Goal: Task Accomplishment & Management: Manage account settings

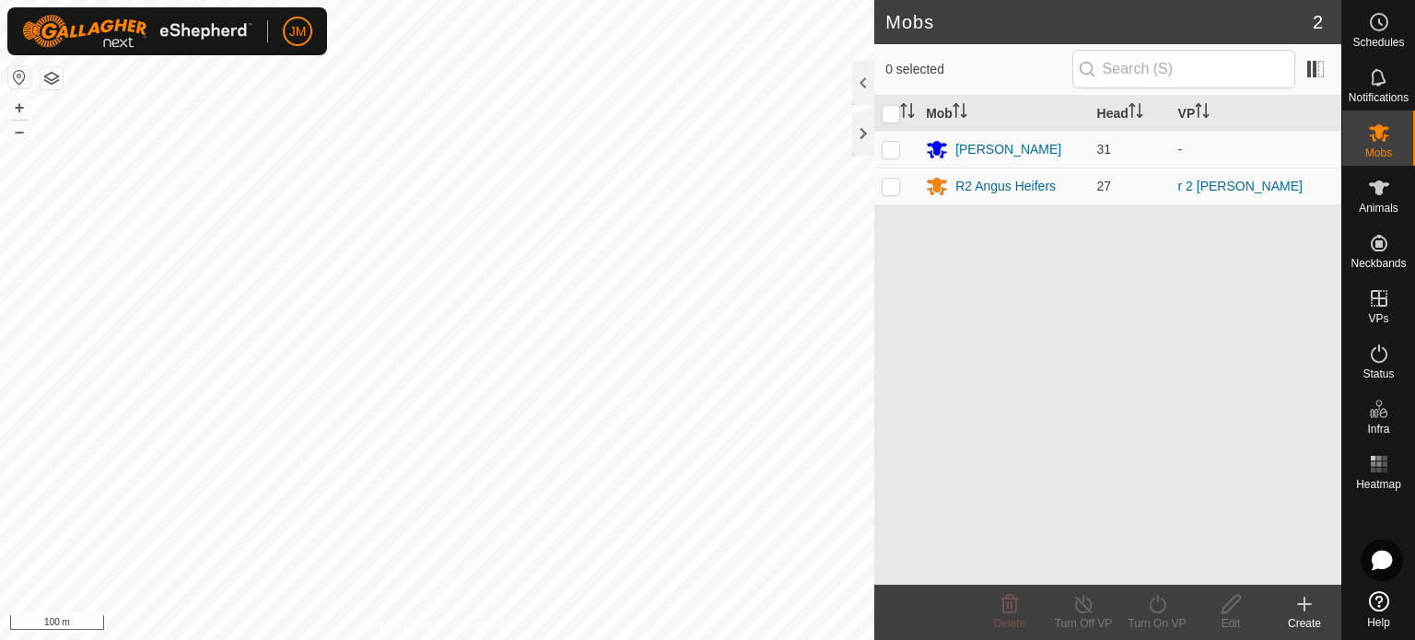
click at [1302, 600] on icon at bounding box center [1305, 604] width 22 height 22
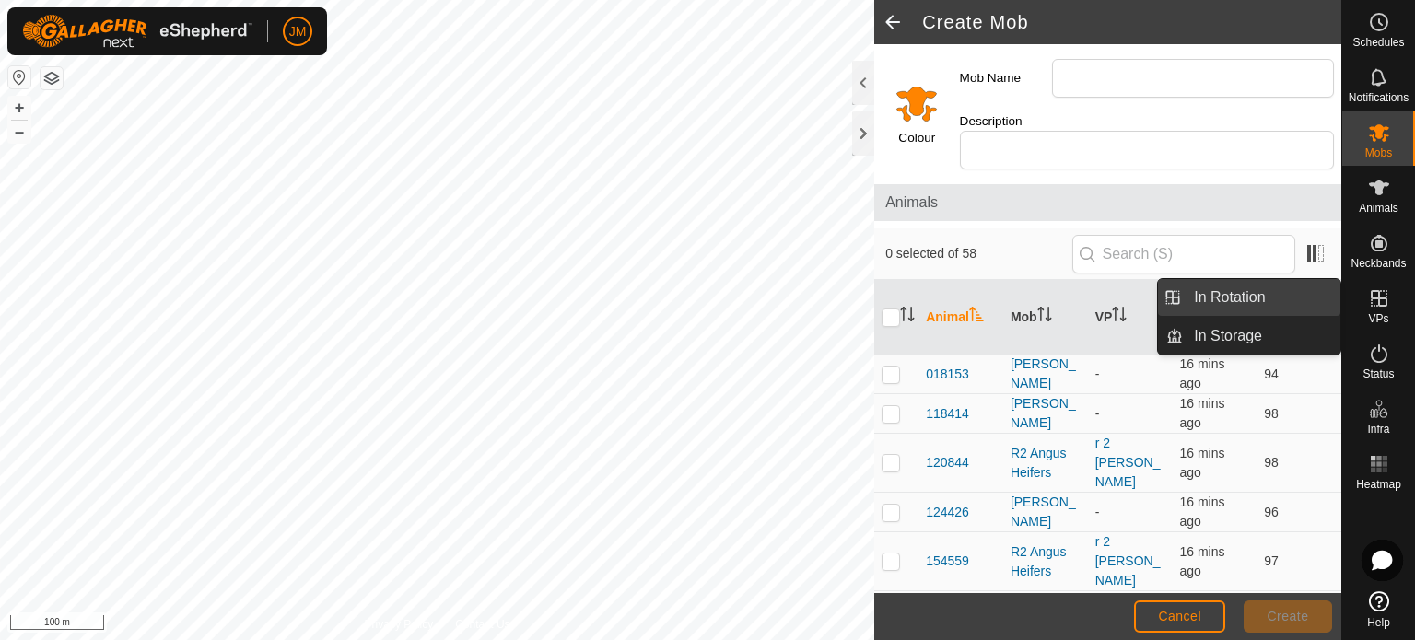
click at [1257, 303] on link "In Rotation" at bounding box center [1262, 297] width 158 height 37
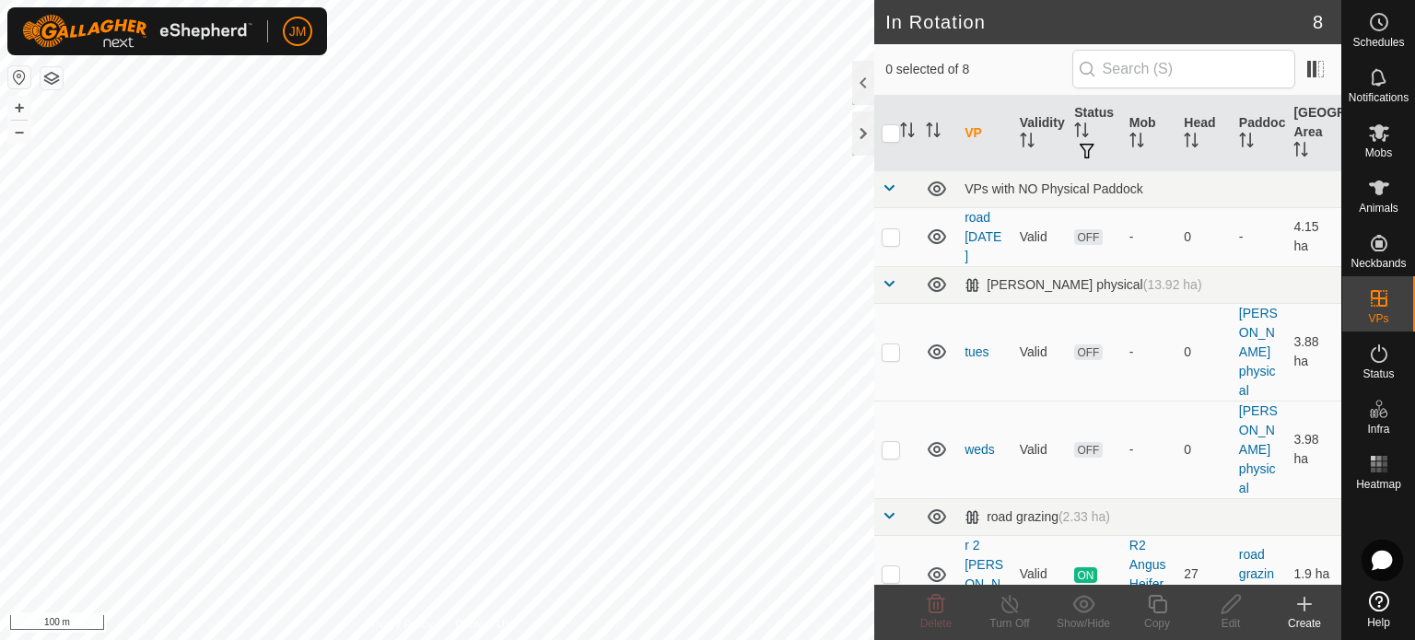
click at [1300, 602] on icon at bounding box center [1305, 604] width 22 height 22
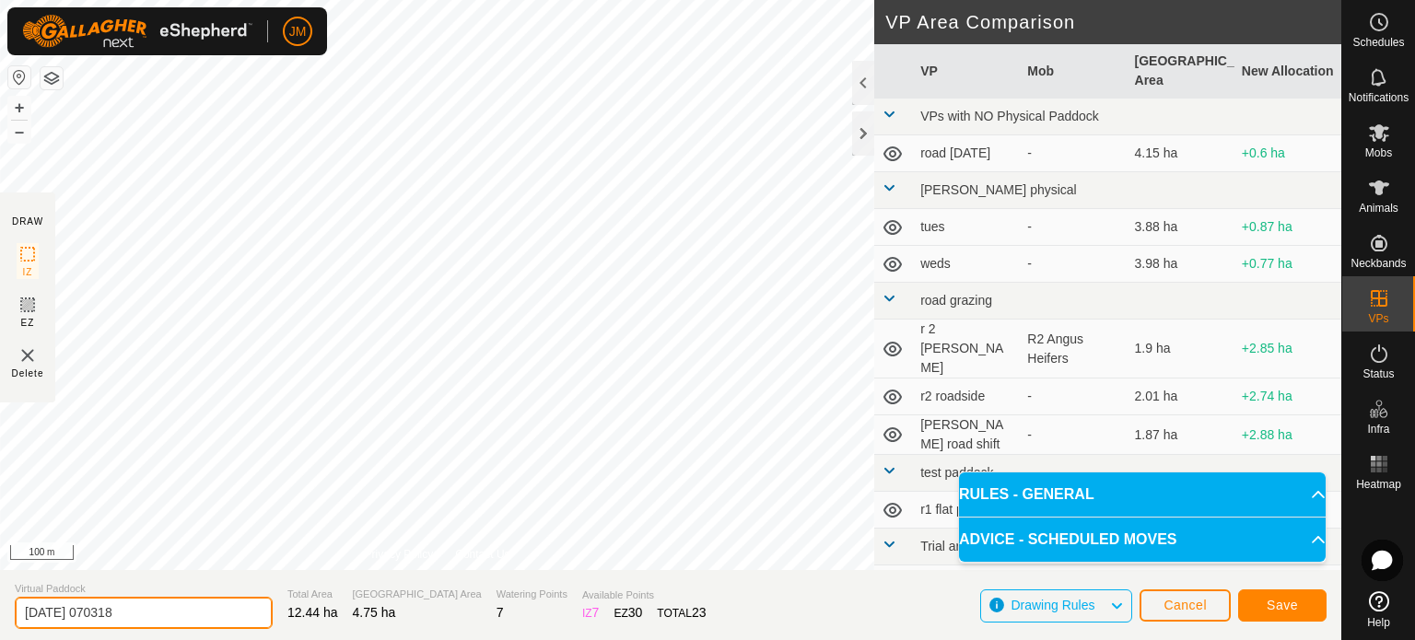
click at [155, 607] on input "[DATE] 070318" at bounding box center [144, 613] width 258 height 32
type input "2"
type input "ram paddock fri"
click at [1290, 604] on span "Save" at bounding box center [1282, 605] width 31 height 15
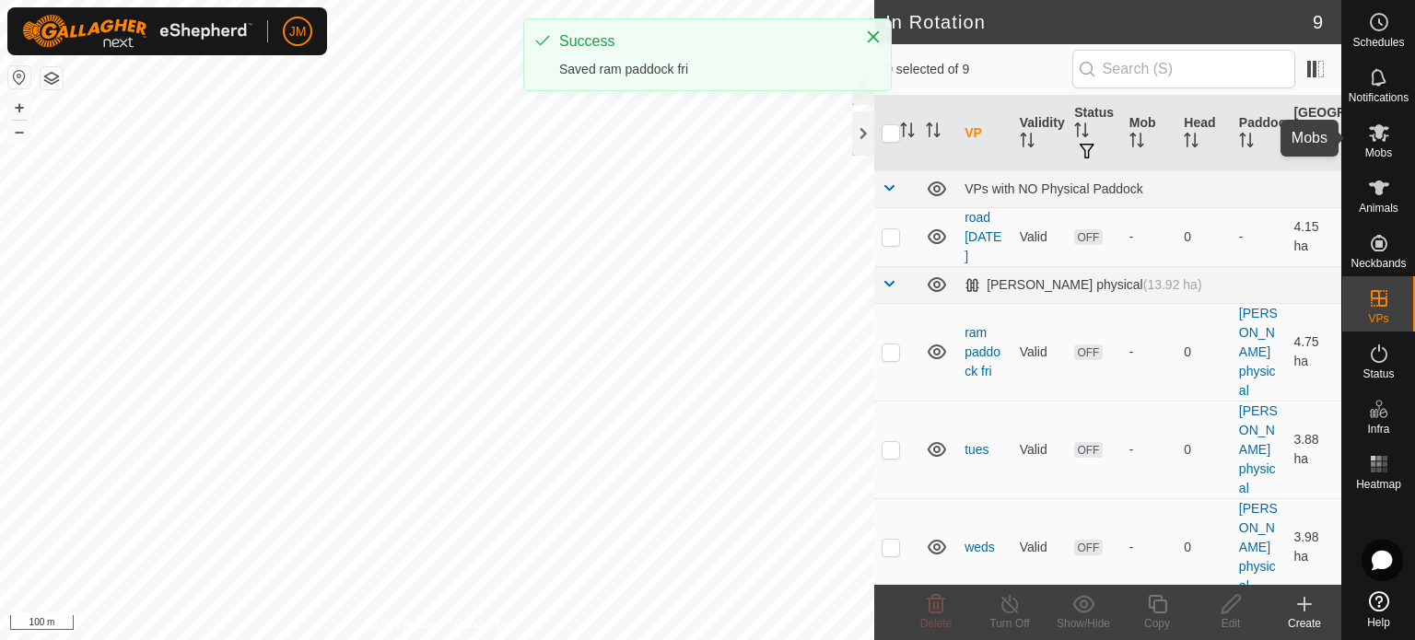
click at [1380, 141] on icon at bounding box center [1379, 133] width 22 height 22
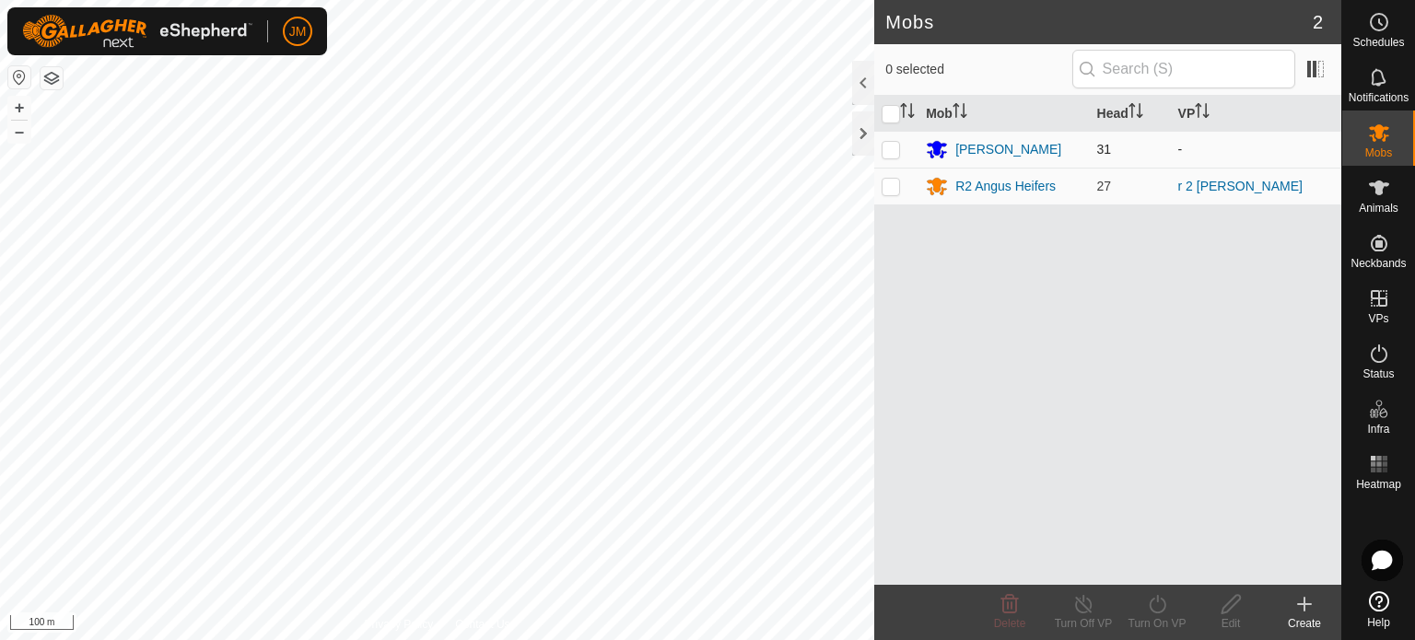
click at [891, 148] on p-checkbox at bounding box center [891, 149] width 18 height 15
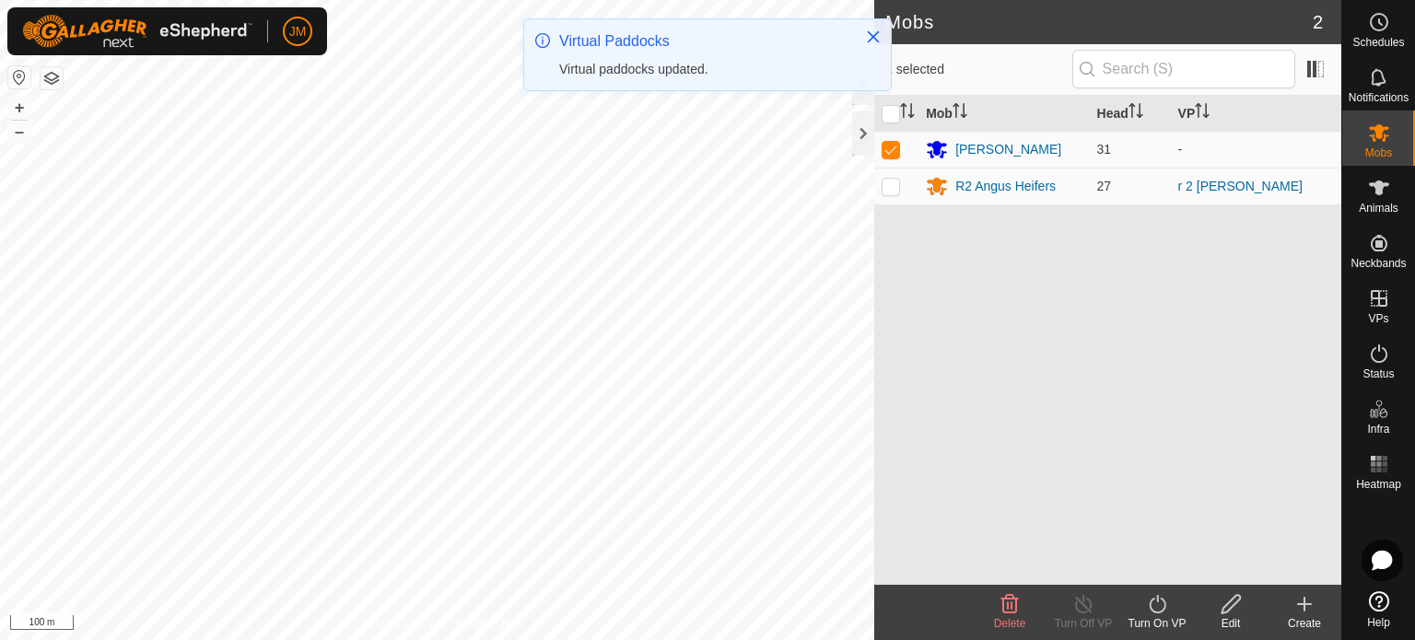
click at [1159, 611] on icon at bounding box center [1157, 604] width 23 height 22
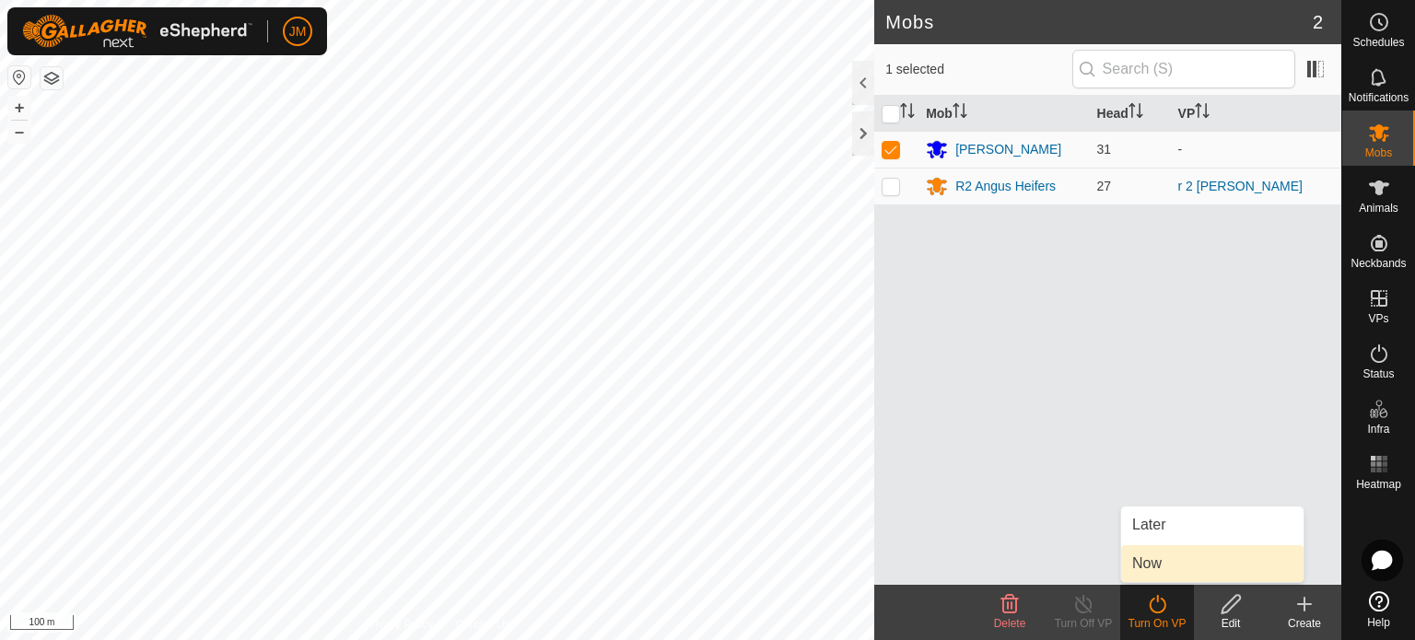
click at [1157, 562] on link "Now" at bounding box center [1212, 563] width 182 height 37
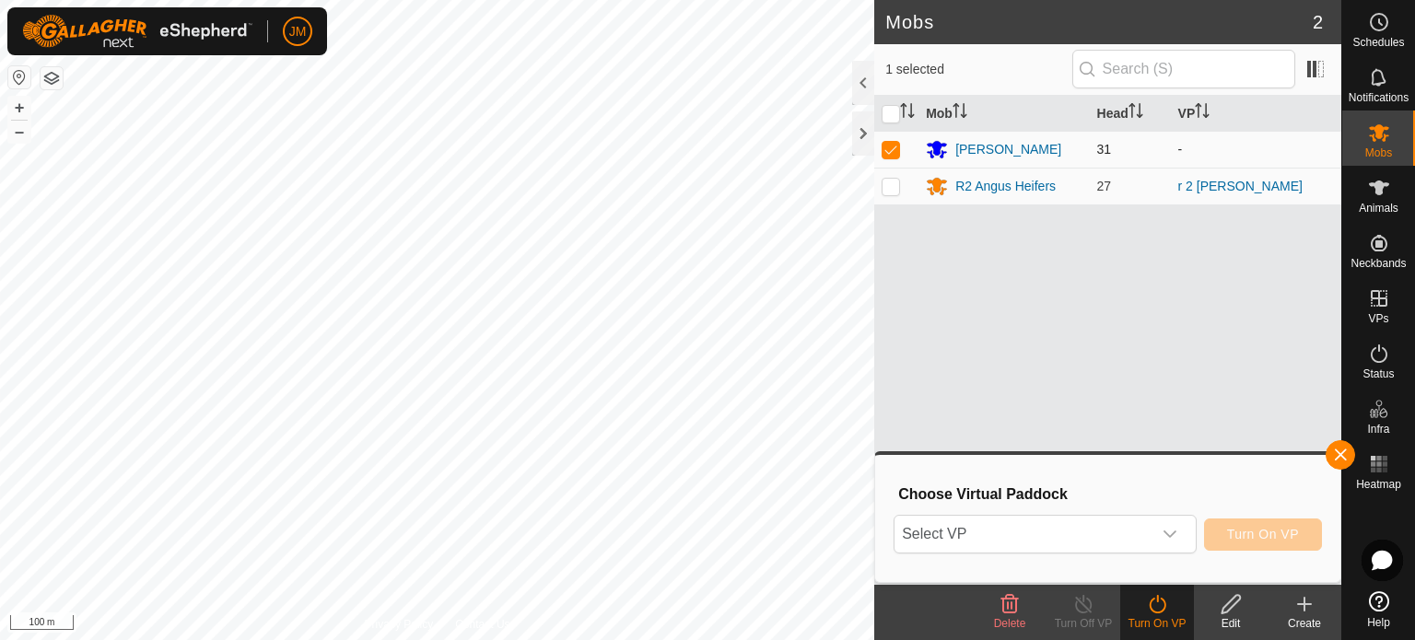
click at [888, 147] on p-checkbox at bounding box center [891, 149] width 18 height 15
click at [892, 151] on p-checkbox at bounding box center [891, 149] width 18 height 15
checkbox input "false"
click at [1379, 21] on icon at bounding box center [1380, 22] width 3 height 6
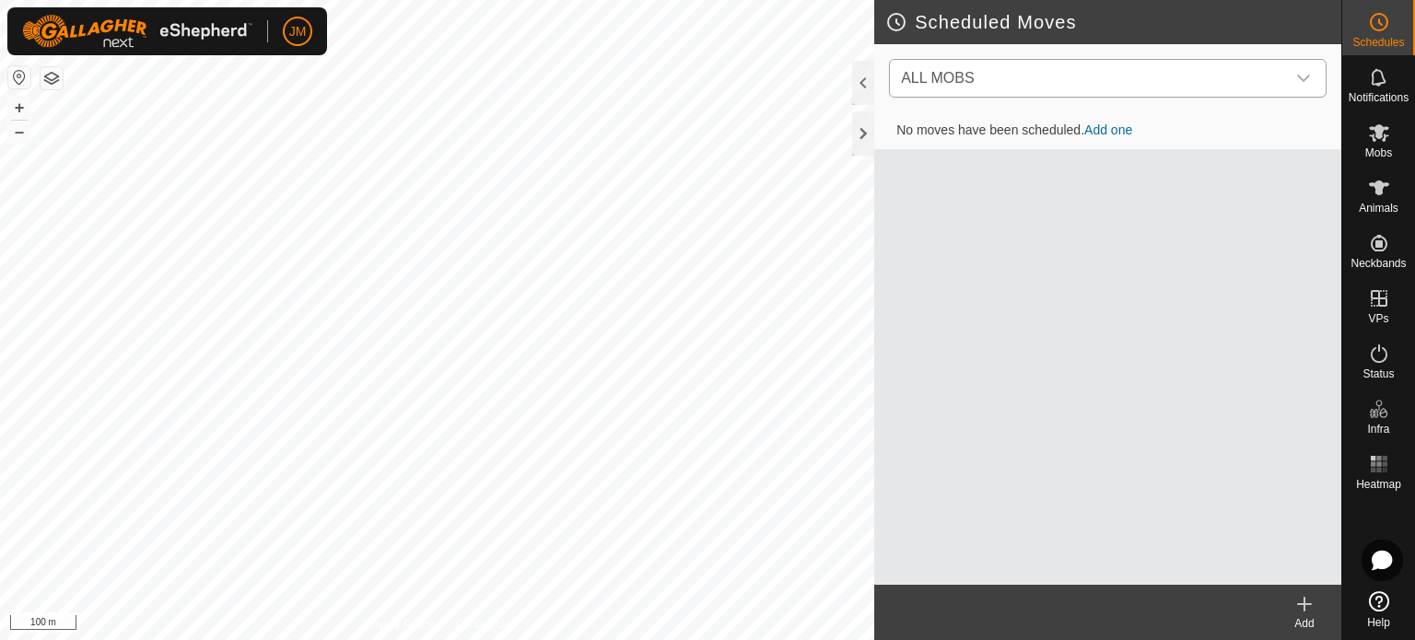
click at [966, 78] on span "ALL MOBS" at bounding box center [937, 78] width 73 height 16
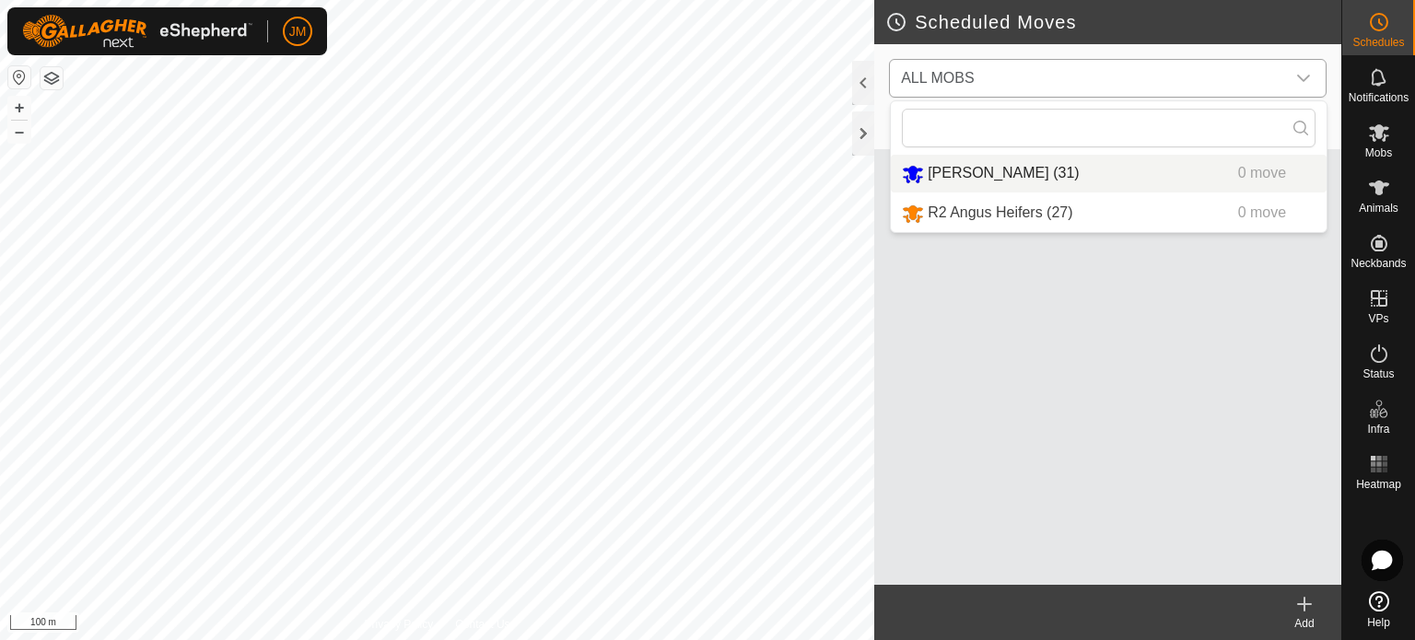
click at [1030, 175] on span "[PERSON_NAME] (31)" at bounding box center [1003, 173] width 151 height 16
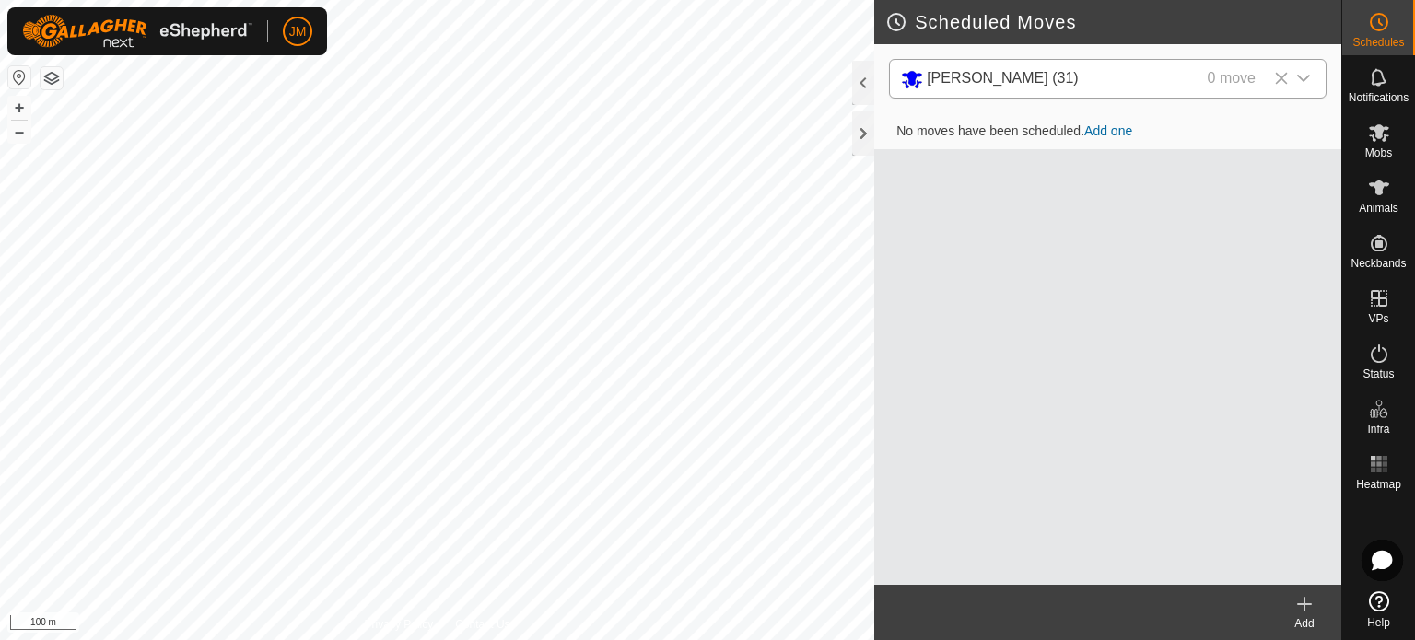
click at [1108, 135] on link "Add one" at bounding box center [1109, 130] width 48 height 15
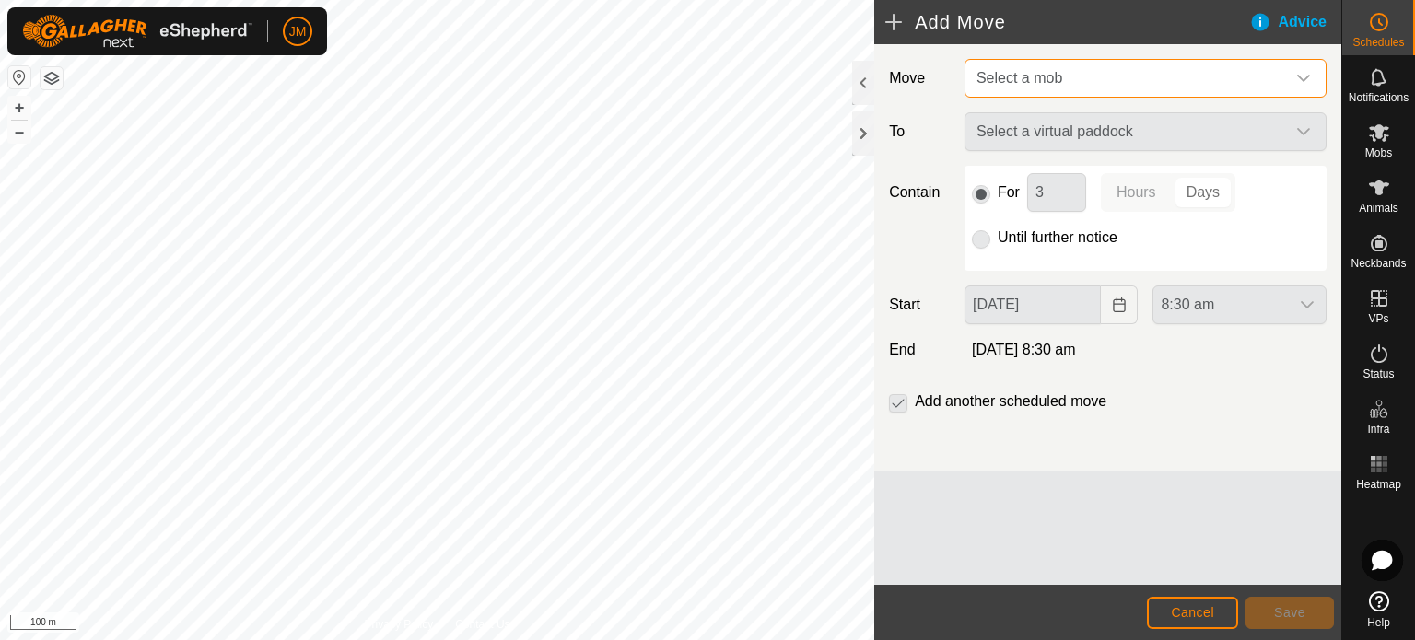
click at [1006, 83] on span "Select a mob" at bounding box center [1020, 78] width 86 height 16
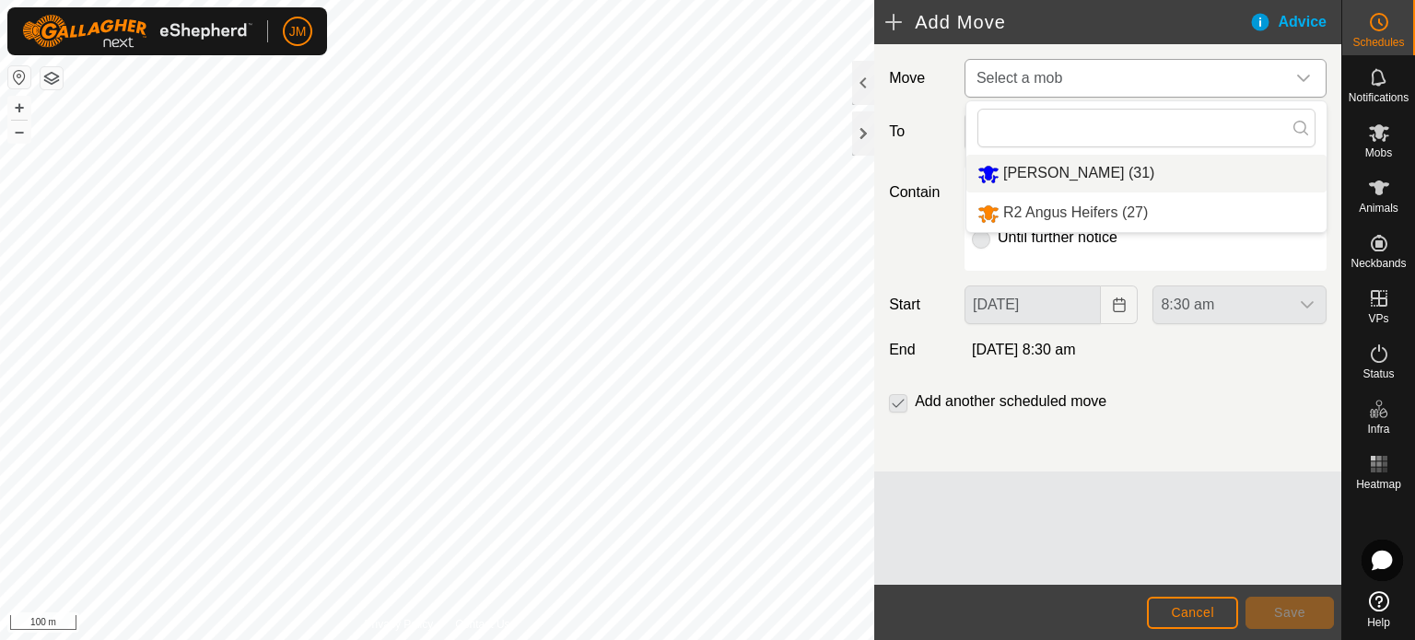
click at [1026, 178] on li "[PERSON_NAME] (31)" at bounding box center [1147, 174] width 360 height 38
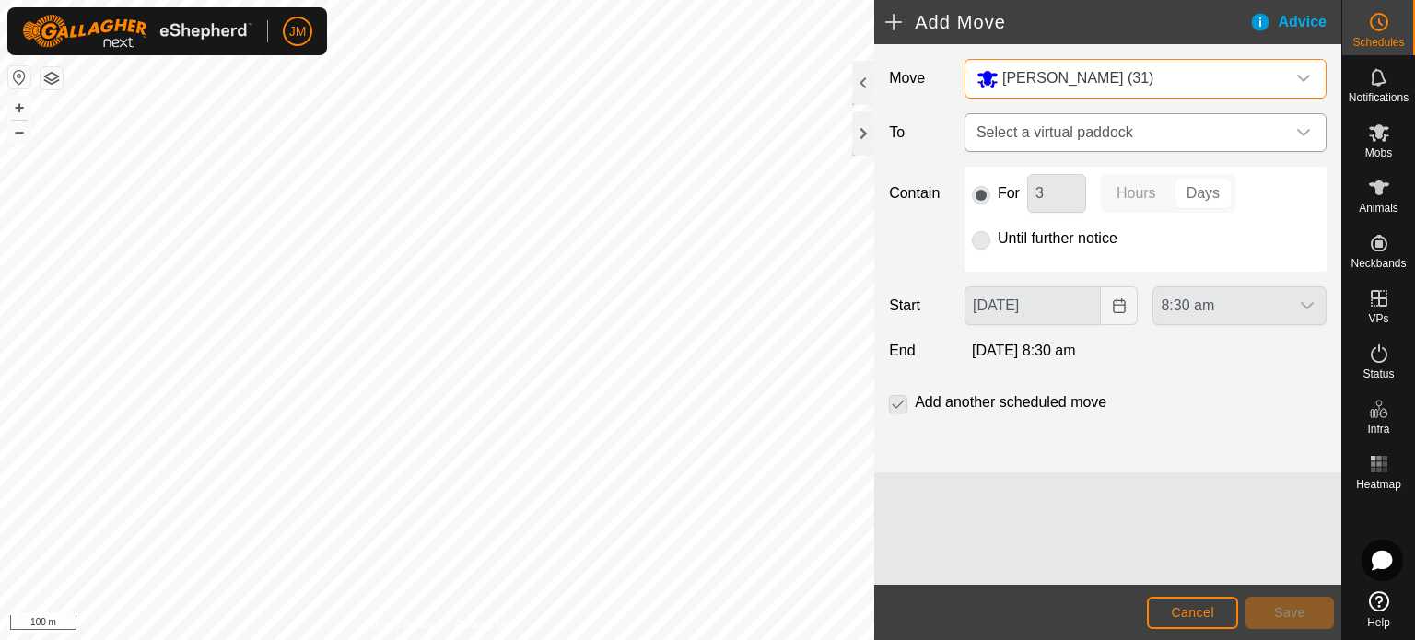
click at [1052, 124] on span "Select a virtual paddock" at bounding box center [1127, 132] width 316 height 37
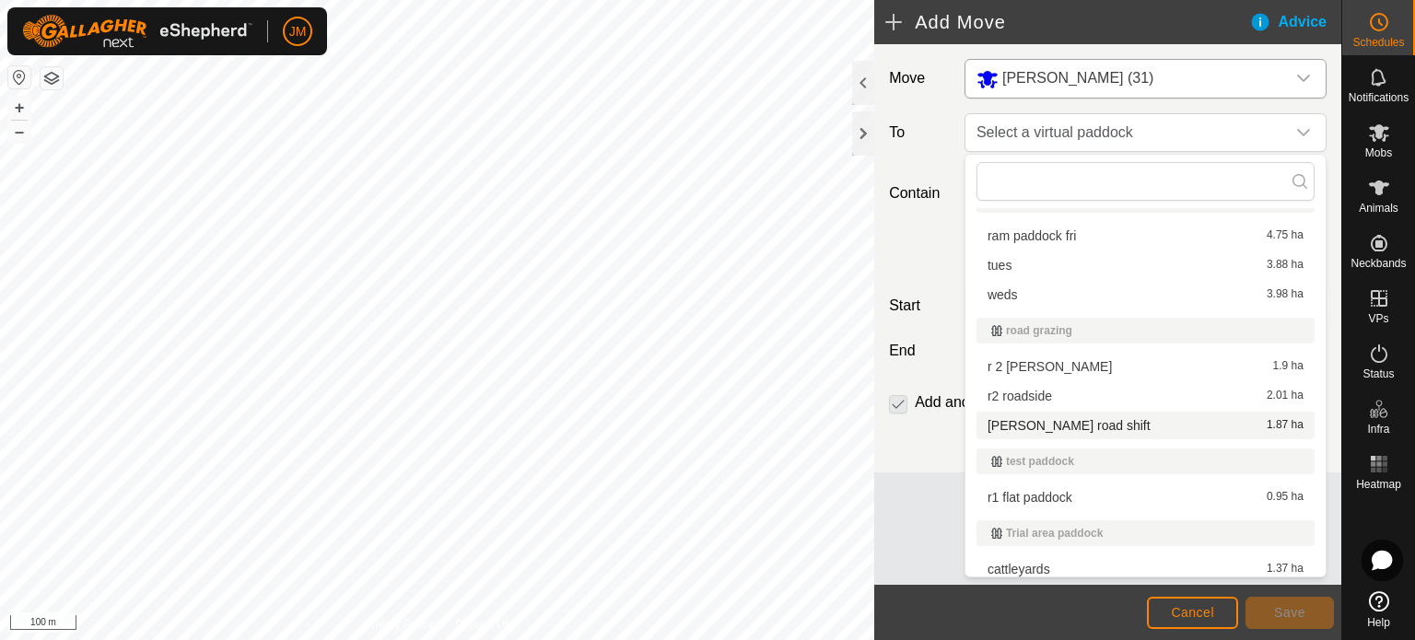
scroll to position [107, 0]
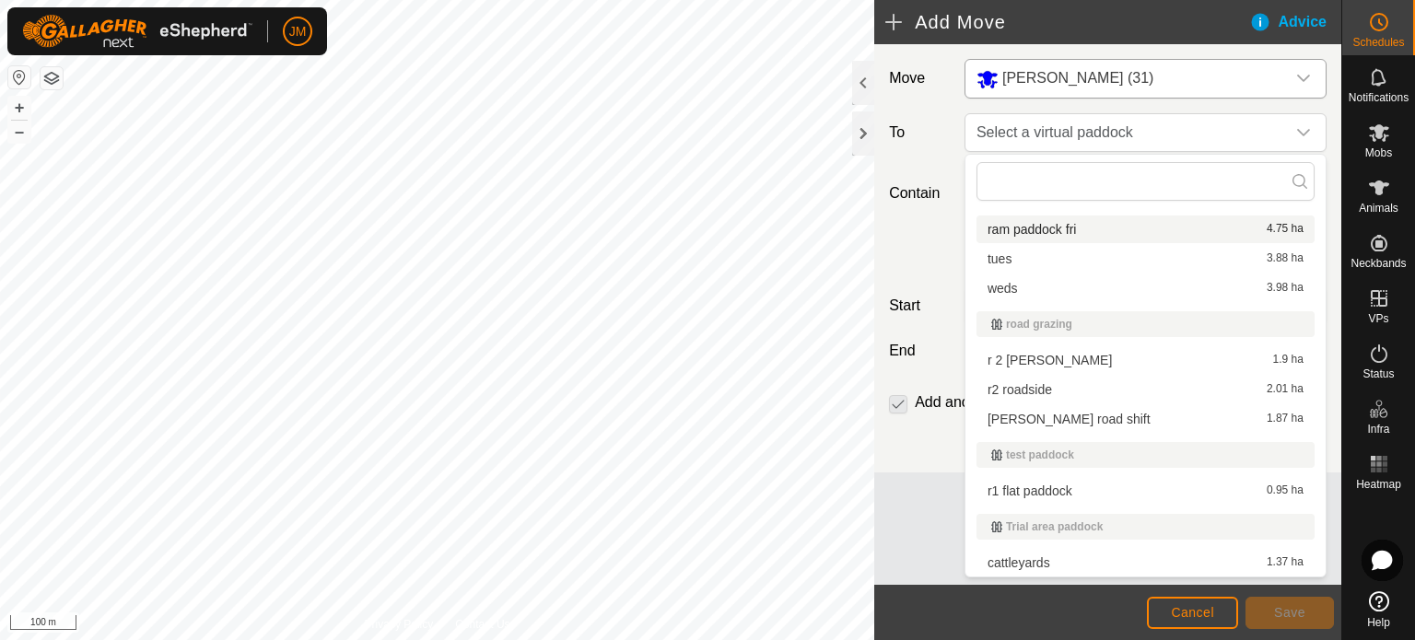
click at [1031, 228] on li "ram paddock fri 4.75 ha" at bounding box center [1146, 230] width 338 height 28
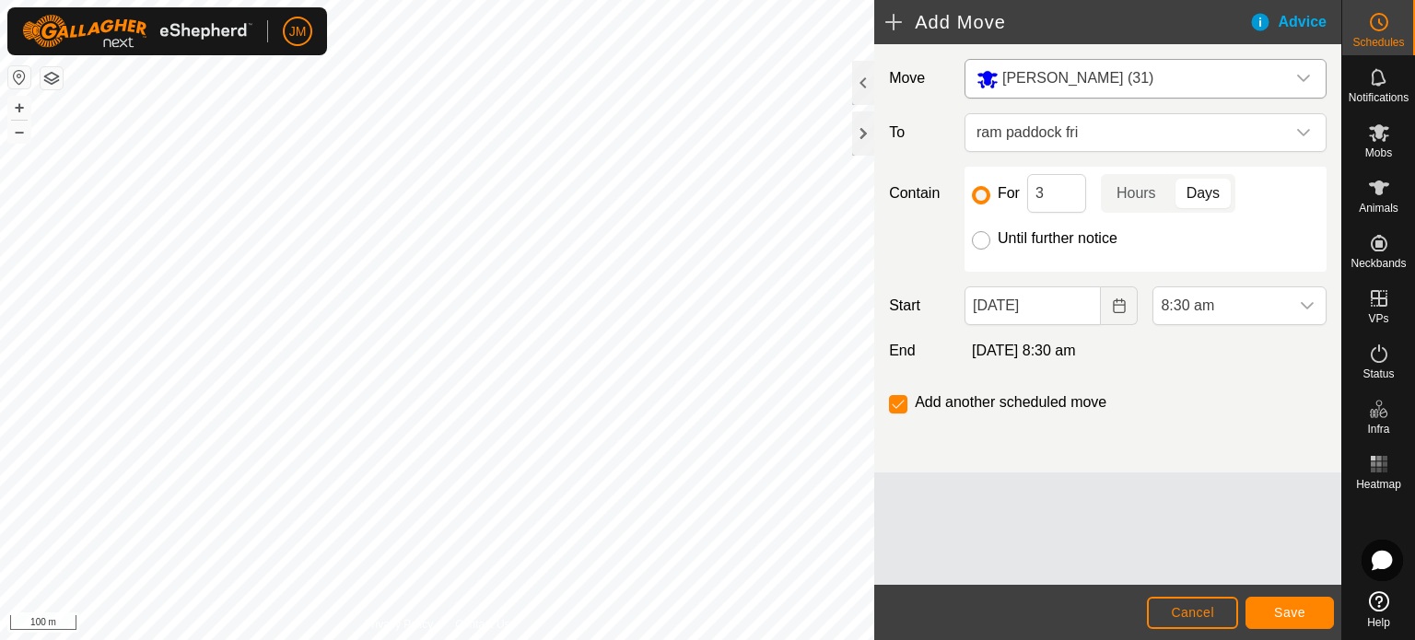
click at [980, 236] on input "Until further notice" at bounding box center [981, 240] width 18 height 18
radio input "true"
checkbox input "false"
click at [1116, 305] on icon "Choose Date" at bounding box center [1119, 306] width 15 height 15
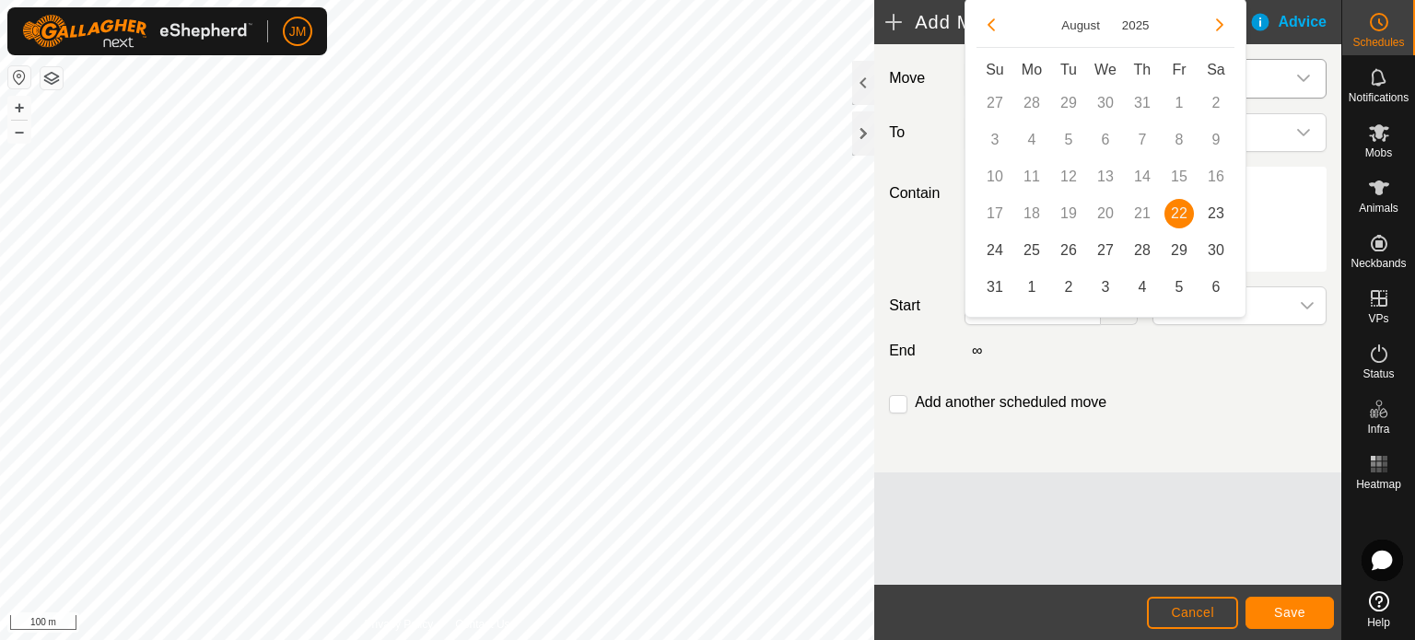
click at [1179, 213] on span "22" at bounding box center [1179, 213] width 29 height 29
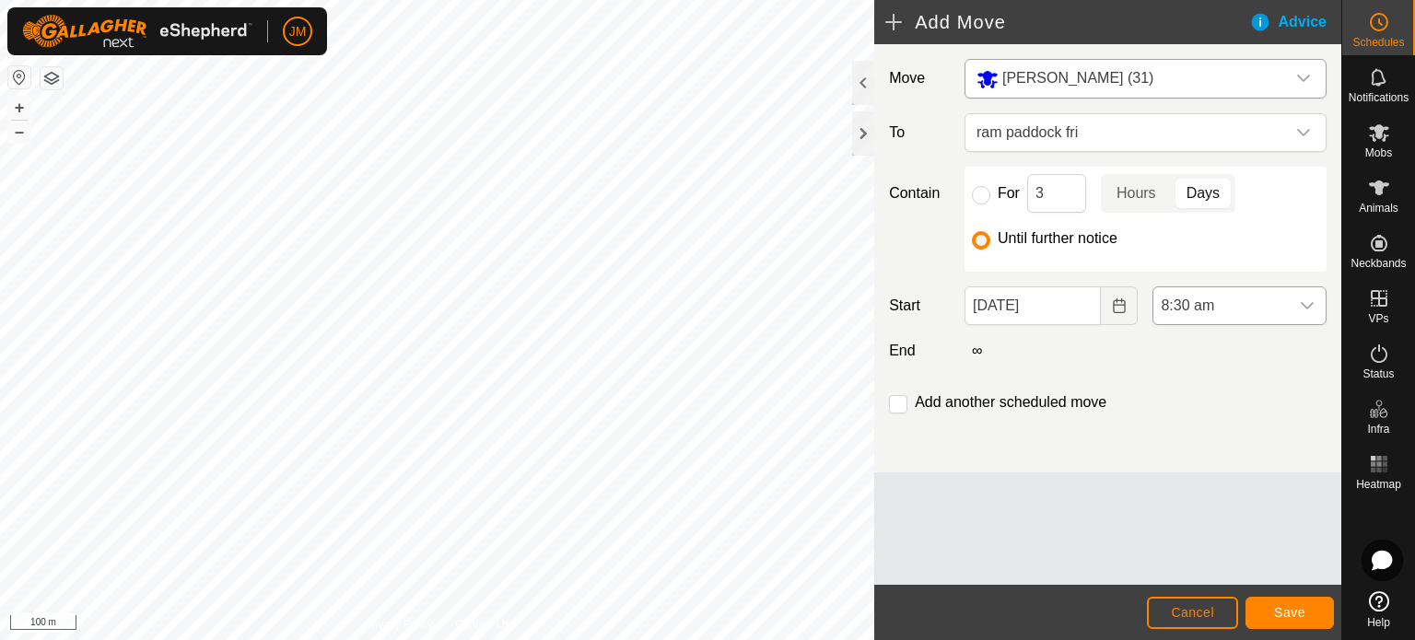
click at [1198, 302] on span "8:30 am" at bounding box center [1221, 305] width 135 height 37
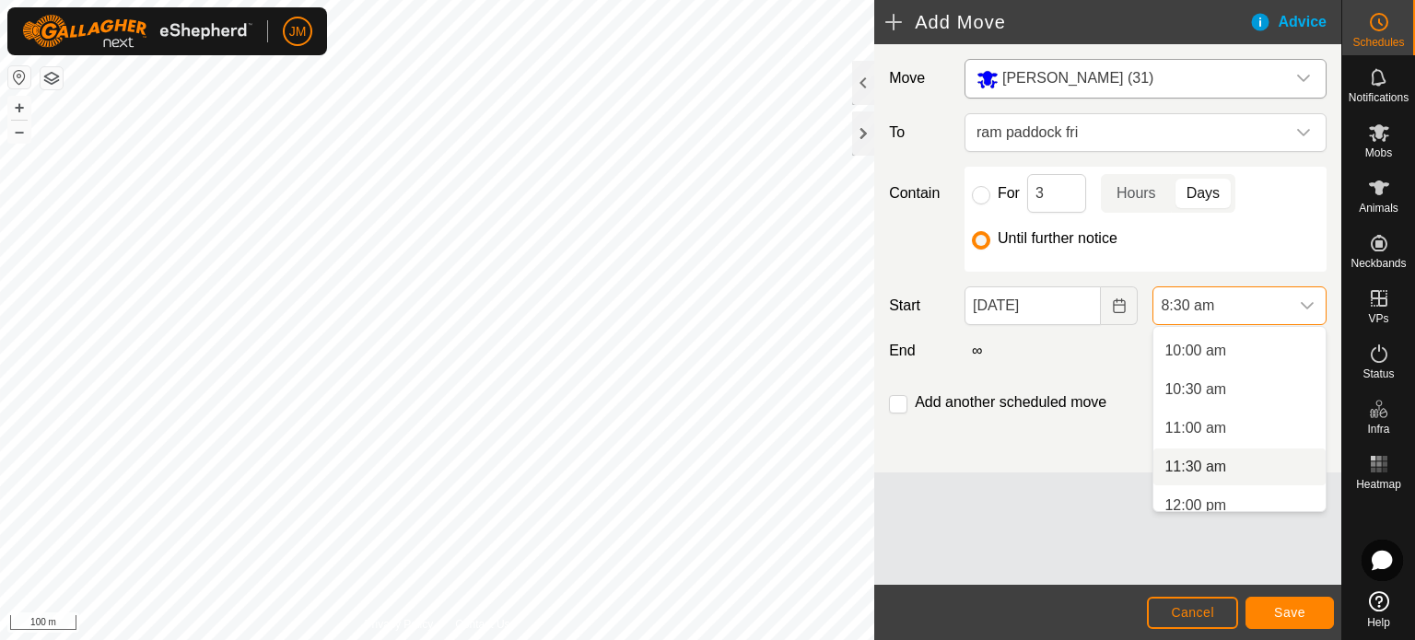
scroll to position [781, 0]
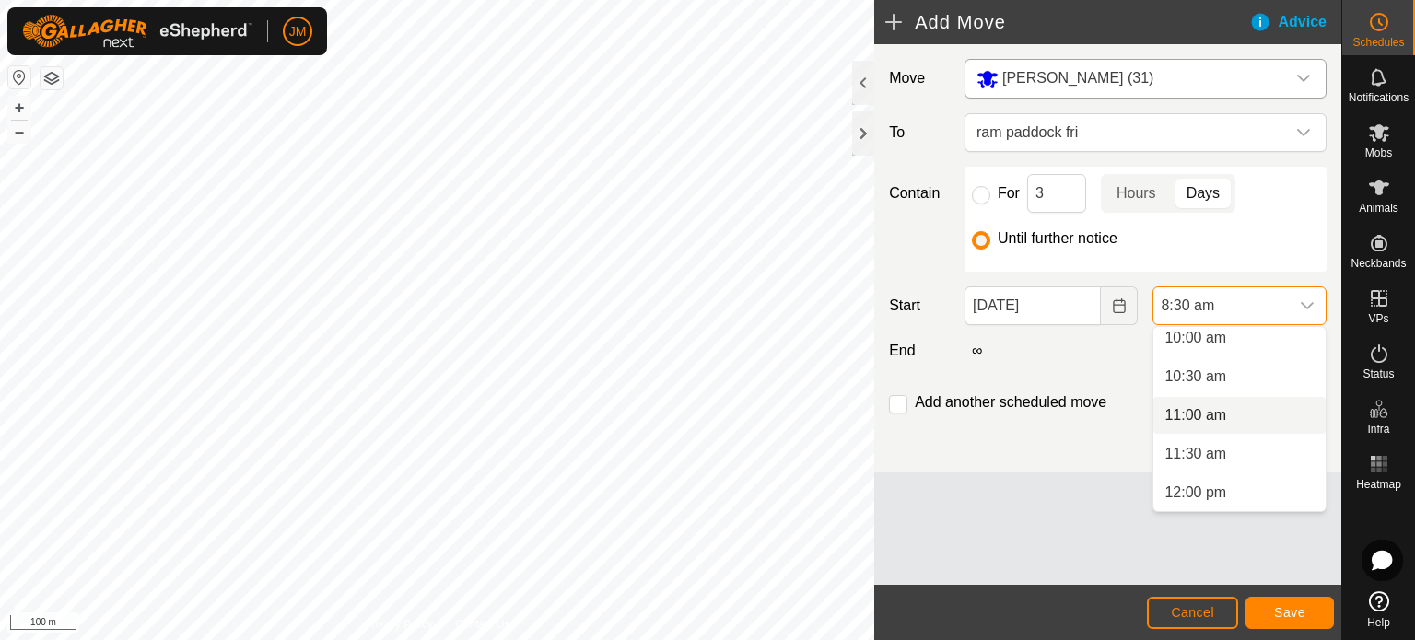
click at [1271, 415] on li "11:00 am" at bounding box center [1240, 415] width 172 height 37
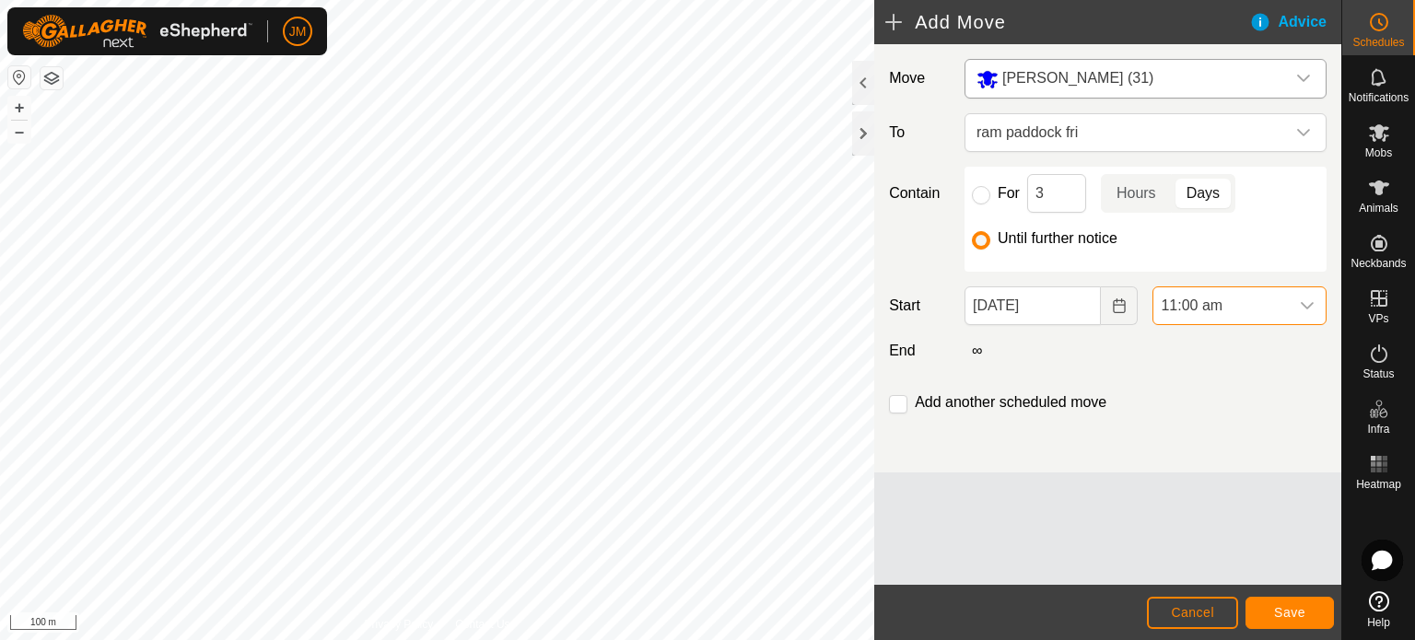
scroll to position [658, 0]
